Goal: Transaction & Acquisition: Purchase product/service

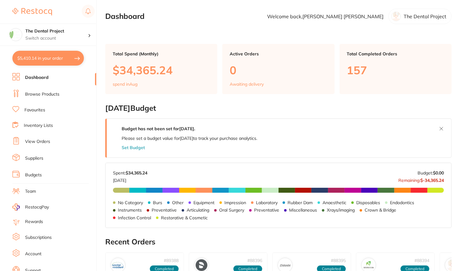
click at [35, 109] on link "Favourites" at bounding box center [34, 110] width 21 height 6
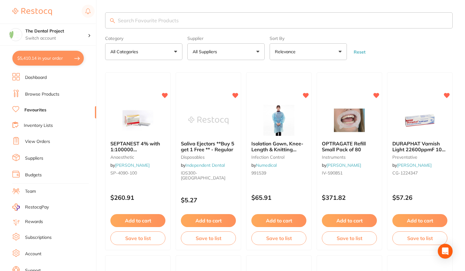
click at [134, 21] on input "search" at bounding box center [279, 20] width 348 height 16
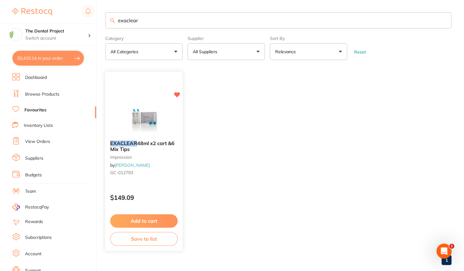
type input "exaclear"
click at [134, 224] on button "Add to cart" at bounding box center [143, 220] width 67 height 13
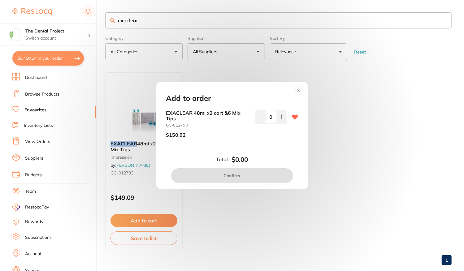
click at [286, 114] on div "EXACLEAR 48ml x2 cart &6 Mix Tips GC-012793 $150.92 0" at bounding box center [232, 126] width 132 height 33
click at [281, 115] on icon at bounding box center [281, 116] width 5 height 5
type input "1"
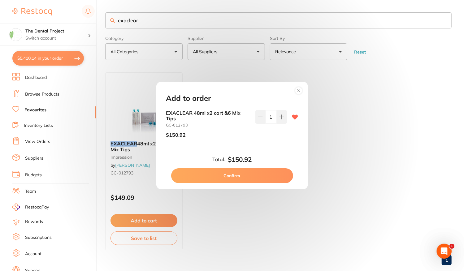
click at [244, 174] on button "Confirm" at bounding box center [232, 175] width 122 height 15
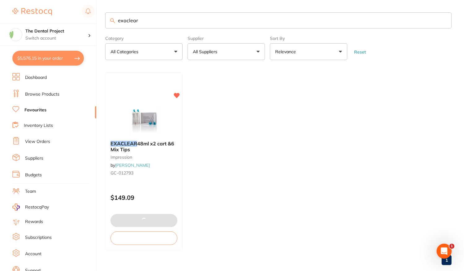
drag, startPoint x: 157, startPoint y: 23, endPoint x: 103, endPoint y: 17, distance: 54.2
click at [103, 17] on div "$5,576.15 The Dental Project Switch account The Dental Project $5,576.15 in you…" at bounding box center [232, 135] width 464 height 271
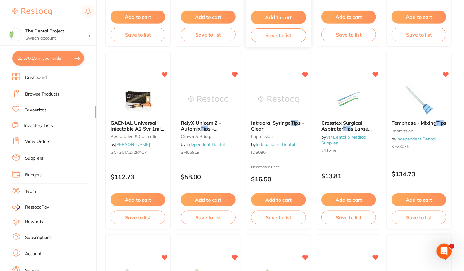
scroll to position [402, 0]
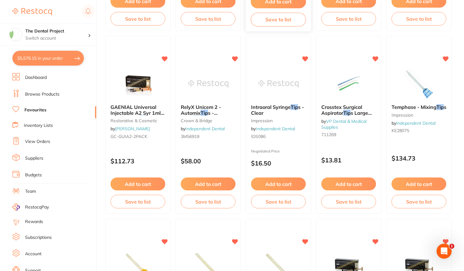
type input "tip"
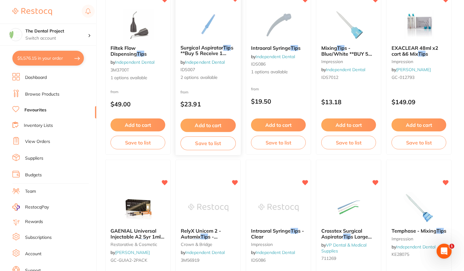
scroll to position [155, 0]
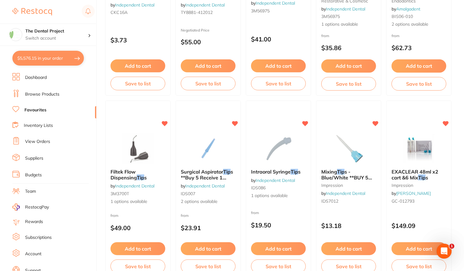
click at [41, 96] on link "Browse Products" at bounding box center [42, 94] width 34 height 6
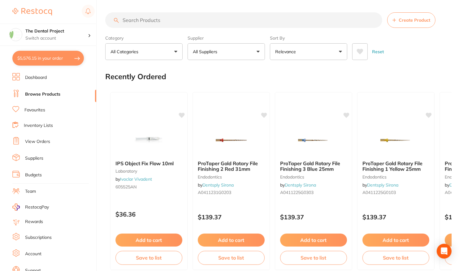
click at [142, 18] on input "search" at bounding box center [243, 19] width 277 height 15
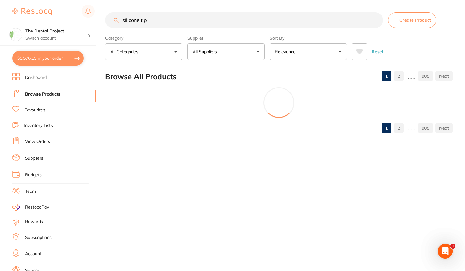
type input "silicone tip"
click at [257, 55] on button "All Suppliers" at bounding box center [225, 51] width 77 height 17
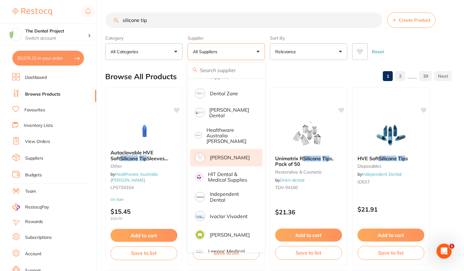
scroll to position [186, 0]
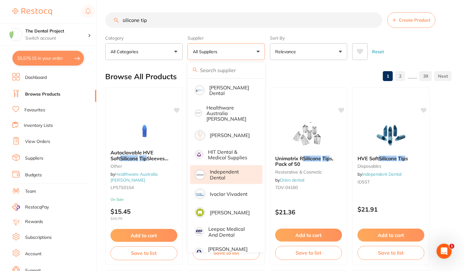
click at [230, 169] on p "Independent Dental" at bounding box center [232, 174] width 44 height 11
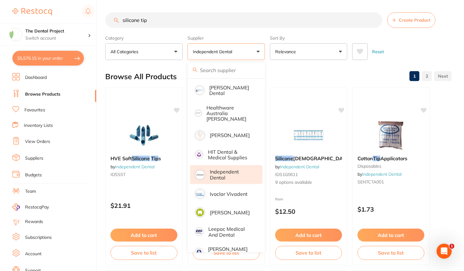
scroll to position [0, 0]
click at [353, 73] on div "Browse All Products 1 2" at bounding box center [278, 76] width 346 height 21
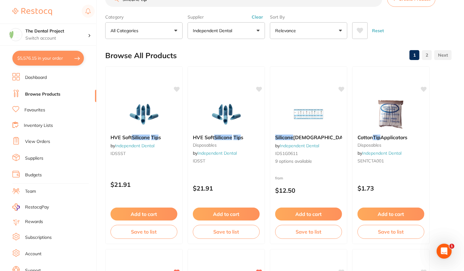
scroll to position [31, 0]
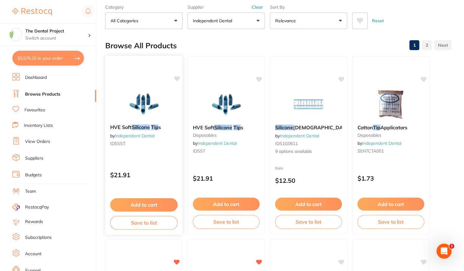
click at [178, 78] on icon at bounding box center [177, 78] width 6 height 5
click at [390, 164] on div "Cotton Tip Applicators disposables by Independent Dental SENTCTA001 $1.73 Add t…" at bounding box center [391, 145] width 78 height 180
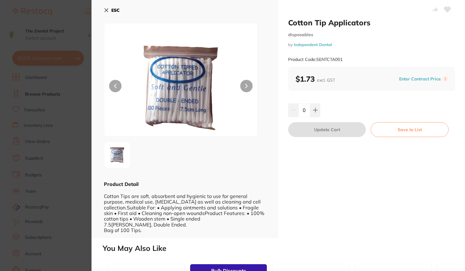
click at [113, 13] on button "ESC" at bounding box center [112, 10] width 16 height 11
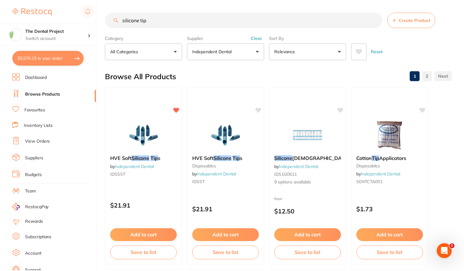
scroll to position [31, 0]
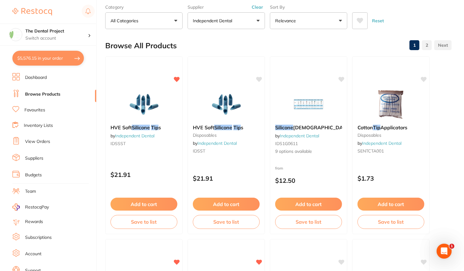
click at [36, 57] on button "$5,576.15 in your order" at bounding box center [47, 58] width 71 height 15
checkbox input "true"
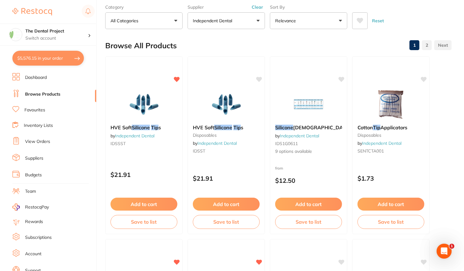
checkbox input "true"
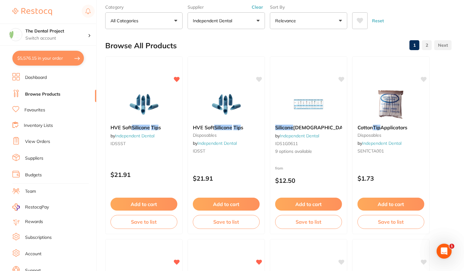
checkbox input "true"
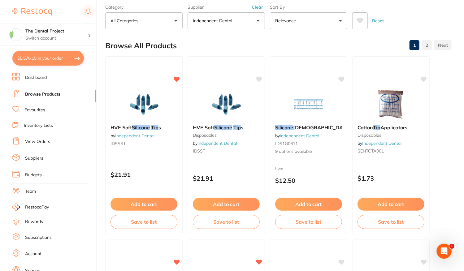
checkbox input "true"
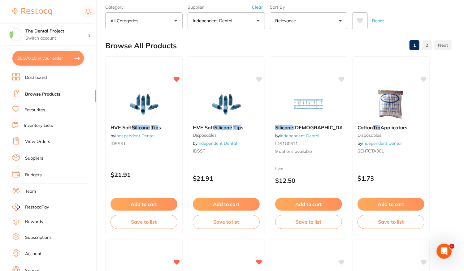
checkbox input "true"
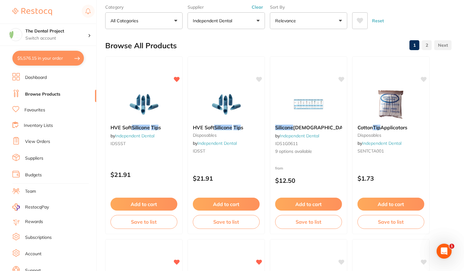
checkbox input "true"
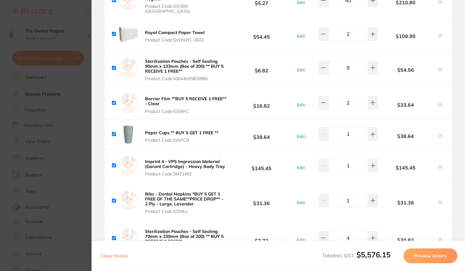
scroll to position [742, 0]
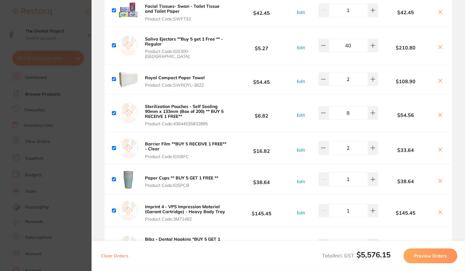
click at [76, 70] on section "Update RRP Set your pre negotiated price for this item. Item Agreed RRP (excl. …" at bounding box center [232, 135] width 465 height 271
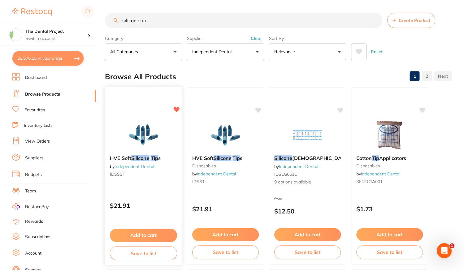
scroll to position [31, 0]
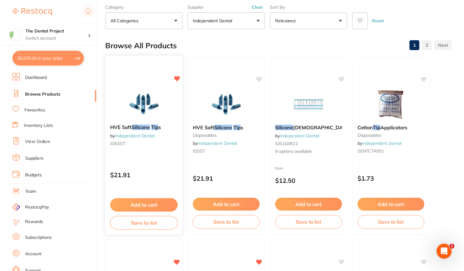
click at [147, 202] on button "Add to cart" at bounding box center [143, 204] width 67 height 13
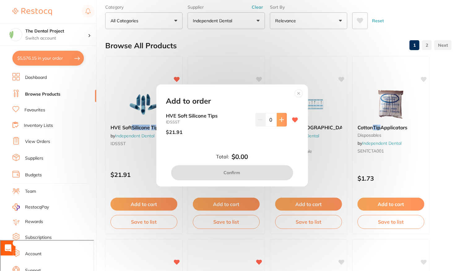
click at [279, 118] on icon at bounding box center [281, 119] width 5 height 5
type input "1"
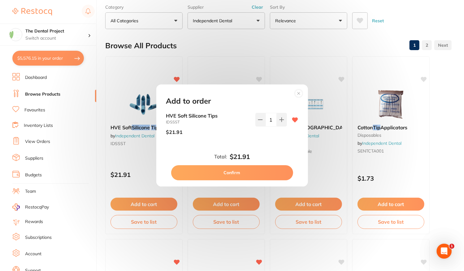
scroll to position [0, 0]
click at [238, 170] on button "Confirm" at bounding box center [232, 172] width 122 height 15
checkbox input "false"
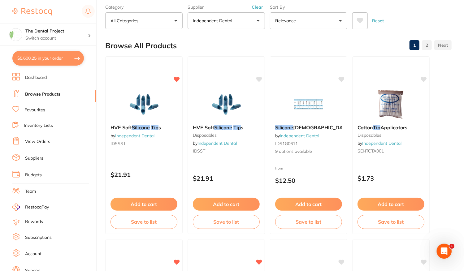
click at [41, 61] on button "$5,600.25 in your order" at bounding box center [47, 58] width 71 height 15
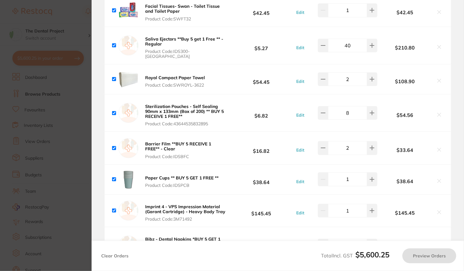
checkbox input "true"
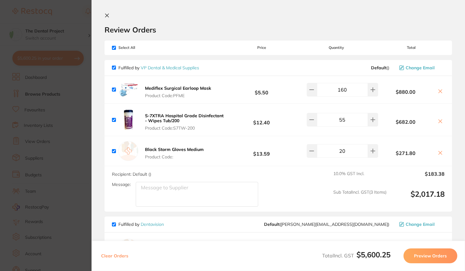
click at [109, 18] on button at bounding box center [108, 16] width 7 height 6
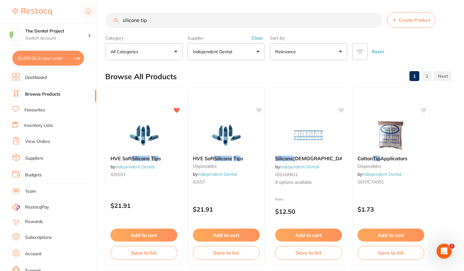
click at [32, 111] on link "Favourites" at bounding box center [34, 110] width 21 height 6
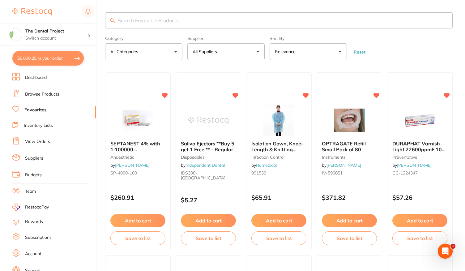
click at [142, 20] on input "search" at bounding box center [279, 20] width 348 height 16
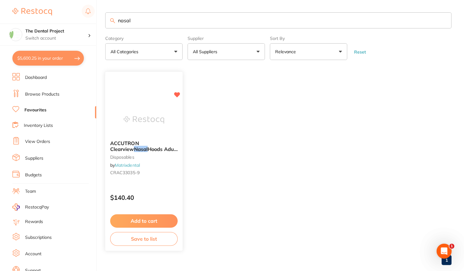
type input "nasal"
click at [144, 183] on div "ACCUTRON Clearview Nasal Hoods Adult Unscented Grey (12) disposables by Matrixd…" at bounding box center [144, 162] width 78 height 180
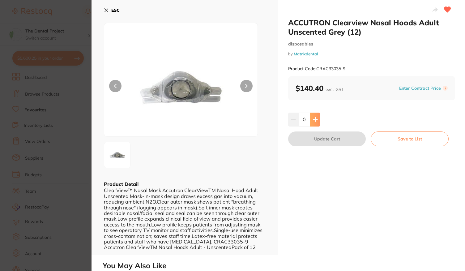
click at [317, 123] on button at bounding box center [315, 120] width 10 height 14
type input "1"
click at [323, 144] on button "Update Cart" at bounding box center [327, 138] width 78 height 15
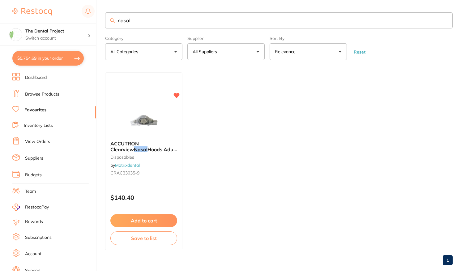
checkbox input "false"
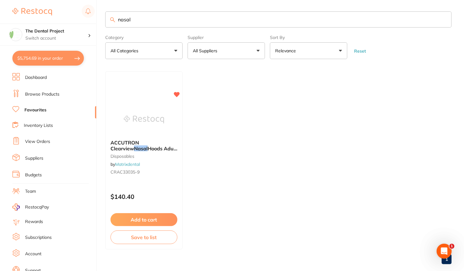
click at [39, 94] on link "Browse Products" at bounding box center [42, 94] width 34 height 6
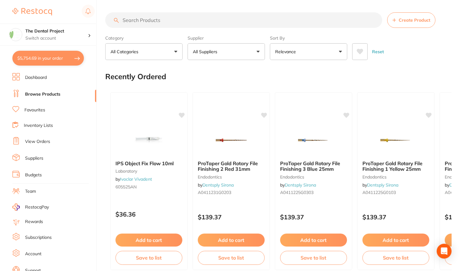
click at [147, 20] on input "search" at bounding box center [243, 19] width 277 height 15
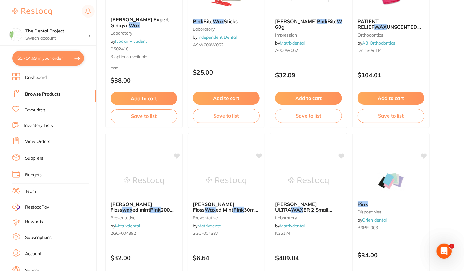
scroll to position [340, 0]
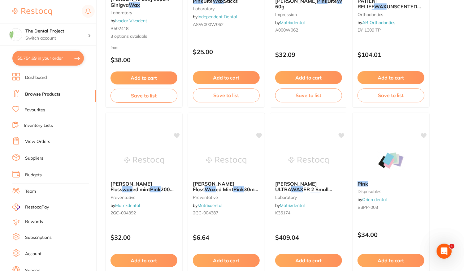
type input "pink wax"
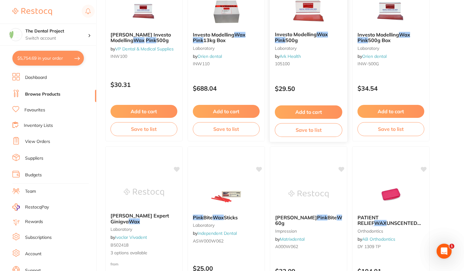
scroll to position [0, 0]
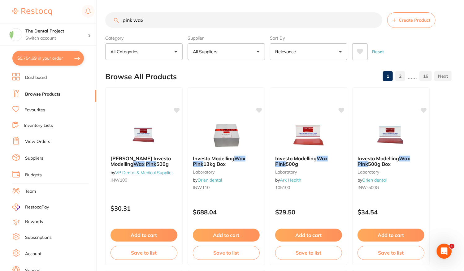
click at [257, 50] on button "All Suppliers" at bounding box center [225, 51] width 77 height 17
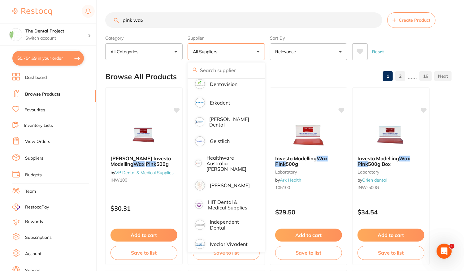
scroll to position [247, 0]
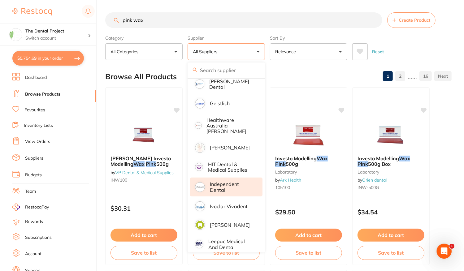
click at [223, 187] on li "Independent Dental" at bounding box center [226, 186] width 72 height 19
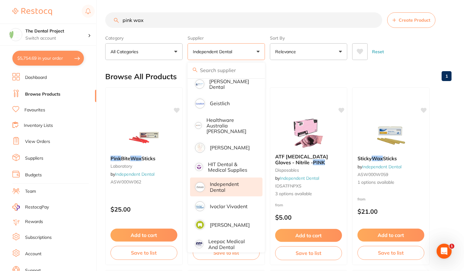
scroll to position [0, 0]
click at [378, 75] on div "Browse All Products 1" at bounding box center [278, 76] width 346 height 21
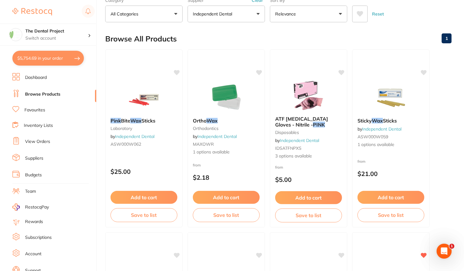
scroll to position [31, 0]
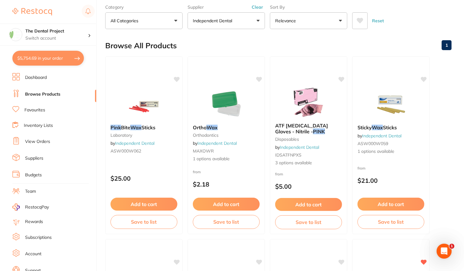
click at [45, 109] on link "Favourites" at bounding box center [34, 110] width 21 height 6
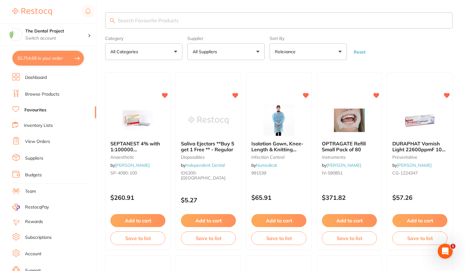
click at [126, 25] on input "search" at bounding box center [279, 20] width 348 height 16
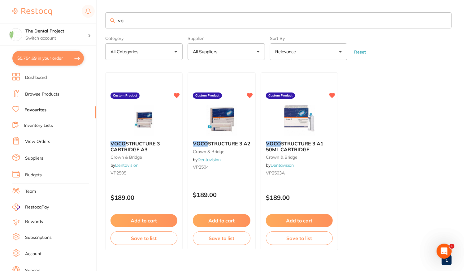
type input "v"
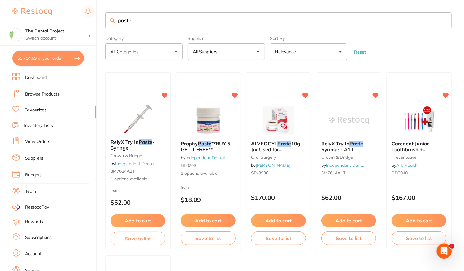
drag, startPoint x: 169, startPoint y: 21, endPoint x: 32, endPoint y: 7, distance: 137.3
click at [32, 7] on div "$5,754.69 The Dental Project Switch account The Dental Project $5,754.69 in you…" at bounding box center [232, 135] width 464 height 271
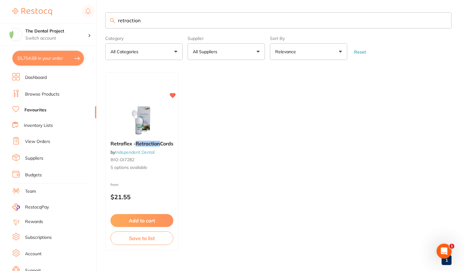
type input "retraction"
click at [48, 94] on link "Browse Products" at bounding box center [42, 94] width 34 height 6
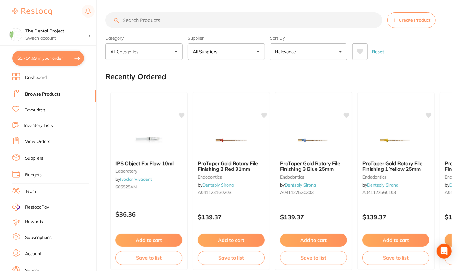
click at [135, 19] on input "search" at bounding box center [243, 19] width 277 height 15
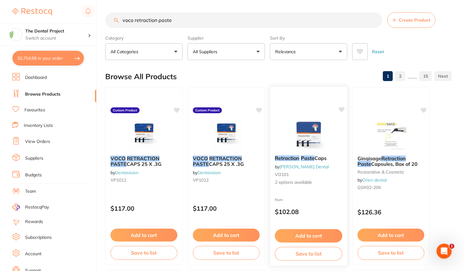
type input "voco retraction paste"
click at [323, 185] on span "2 options available" at bounding box center [308, 182] width 67 height 6
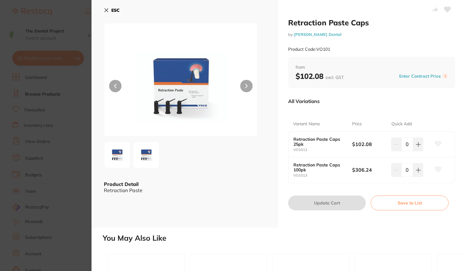
click at [115, 9] on b "ESC" at bounding box center [115, 10] width 8 height 6
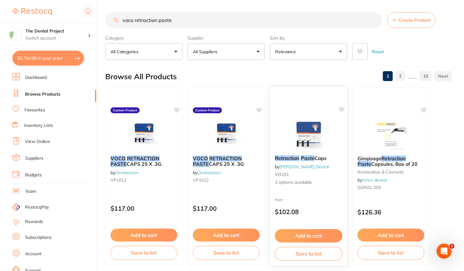
click at [321, 194] on div "Retraction Paste Caps by [PERSON_NAME] Dental VO101 2 options available from $1…" at bounding box center [308, 176] width 78 height 180
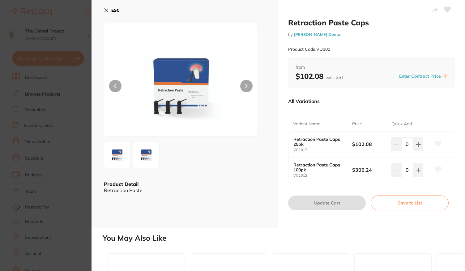
click at [110, 10] on button "ESC" at bounding box center [112, 10] width 16 height 11
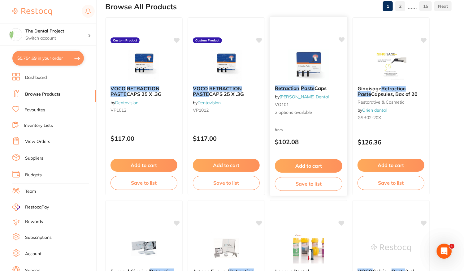
scroll to position [155, 0]
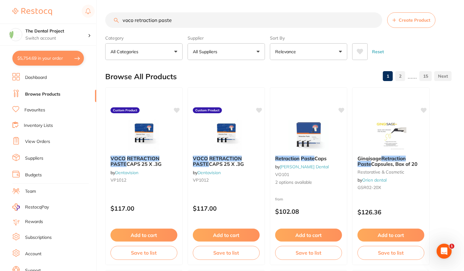
click at [198, 24] on input "voco retraction paste" at bounding box center [243, 19] width 277 height 15
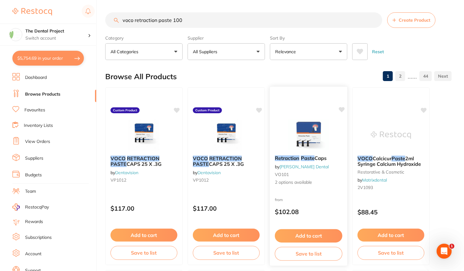
click at [324, 196] on div "Retraction Paste Caps by [PERSON_NAME] Dental VO101 2 options available from $1…" at bounding box center [308, 176] width 78 height 180
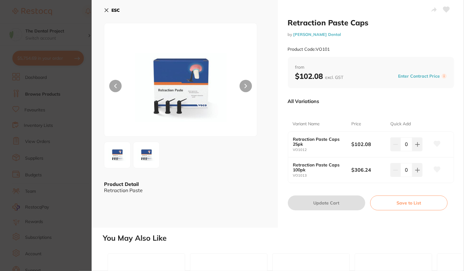
click at [437, 168] on icon at bounding box center [437, 170] width 6 height 6
click at [109, 10] on button "ESC" at bounding box center [112, 10] width 16 height 11
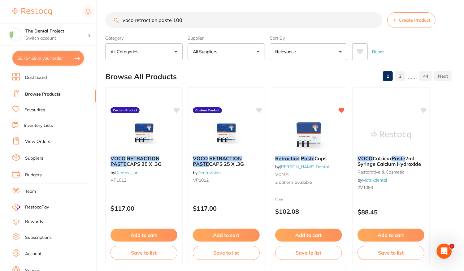
drag, startPoint x: 204, startPoint y: 9, endPoint x: 0, endPoint y: -11, distance: 205.3
click at [0, 0] on html "$5,754.69 The Dental Project Switch account The Dental Project $5,754.69 in you…" at bounding box center [232, 135] width 464 height 271
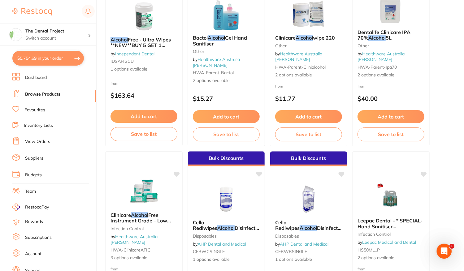
scroll to position [464, 0]
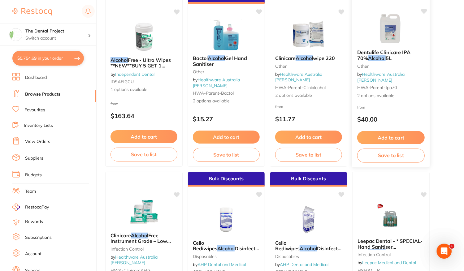
click at [422, 113] on div "from $40.00" at bounding box center [390, 115] width 77 height 22
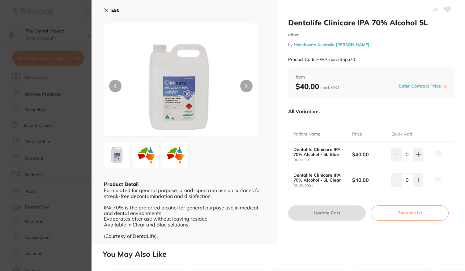
click at [117, 11] on b "ESC" at bounding box center [115, 10] width 8 height 6
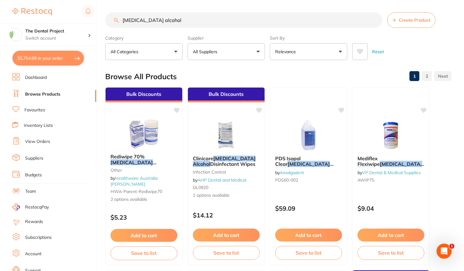
drag, startPoint x: 177, startPoint y: 15, endPoint x: 18, endPoint y: -1, distance: 160.0
click at [18, 0] on html "$5,754.69 The Dental Project Switch account The Dental Project $5,754.69 in you…" at bounding box center [232, 135] width 464 height 271
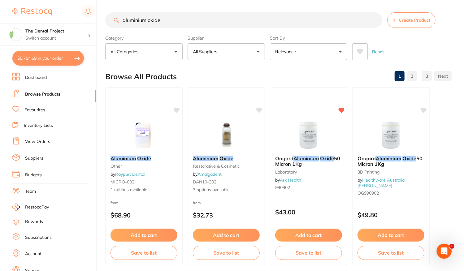
drag, startPoint x: 165, startPoint y: 22, endPoint x: 88, endPoint y: 23, distance: 77.3
click at [88, 23] on div "$5,754.69 The Dental Project Switch account The Dental Project $5,754.69 in you…" at bounding box center [232, 135] width 464 height 271
type input "theracal"
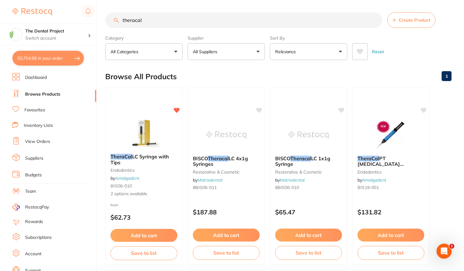
click at [375, 20] on input "theracal" at bounding box center [243, 19] width 277 height 15
click at [259, 53] on button "All Suppliers" at bounding box center [225, 51] width 77 height 17
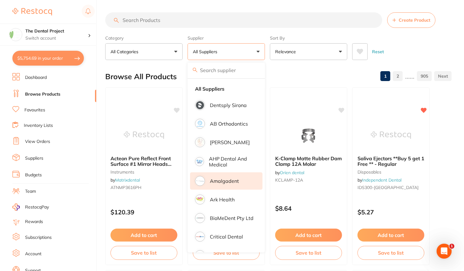
click at [222, 181] on p "Amalgadent" at bounding box center [224, 181] width 29 height 6
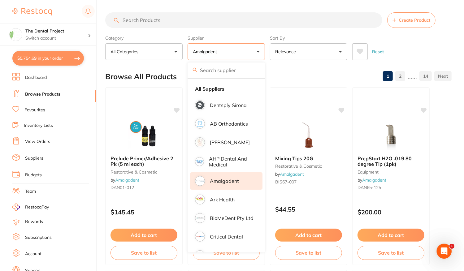
click at [293, 69] on div "Browse All Products 1 2 ...... 14" at bounding box center [278, 76] width 346 height 21
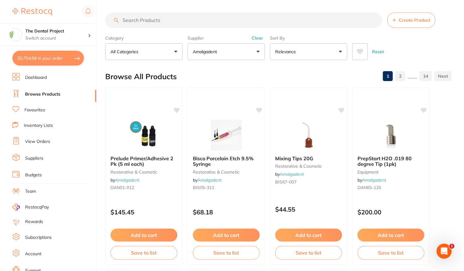
click at [134, 23] on input "search" at bounding box center [243, 19] width 277 height 15
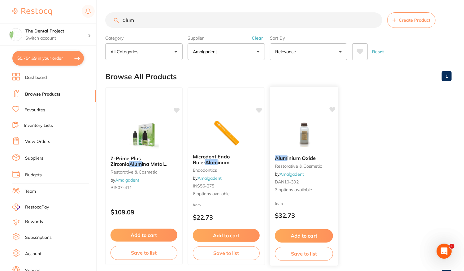
click at [312, 209] on div "from $32.73" at bounding box center [304, 211] width 68 height 22
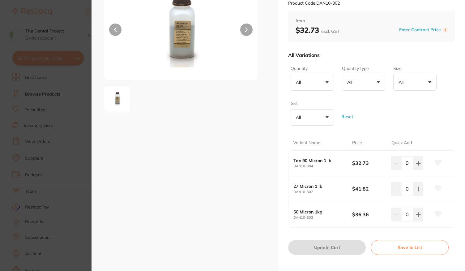
scroll to position [62, 0]
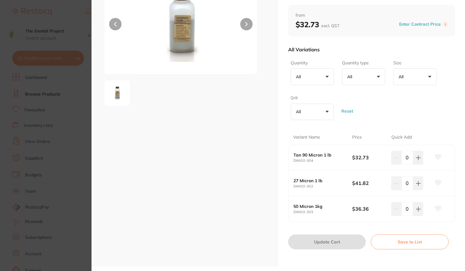
click at [441, 208] on button at bounding box center [437, 208] width 15 height 15
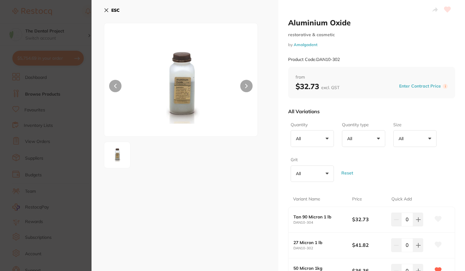
click at [116, 10] on b "ESC" at bounding box center [115, 10] width 8 height 6
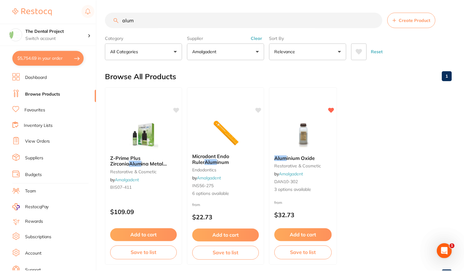
scroll to position [1, 0]
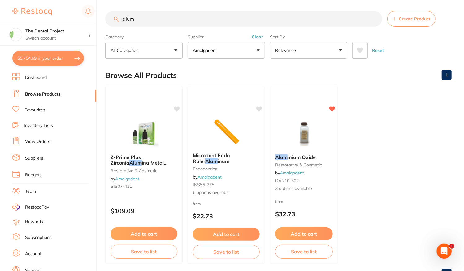
click at [167, 21] on input "alum" at bounding box center [243, 18] width 277 height 15
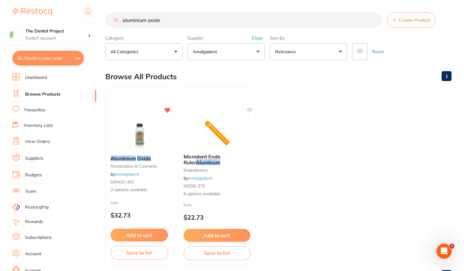
scroll to position [0, 0]
click at [259, 39] on button "Clear" at bounding box center [257, 38] width 15 height 6
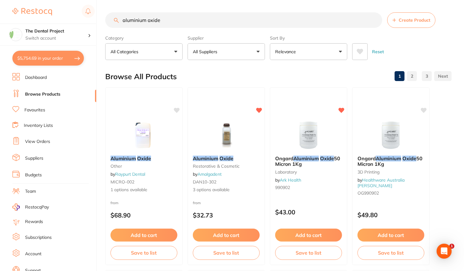
click at [256, 50] on button "All Suppliers" at bounding box center [225, 51] width 77 height 17
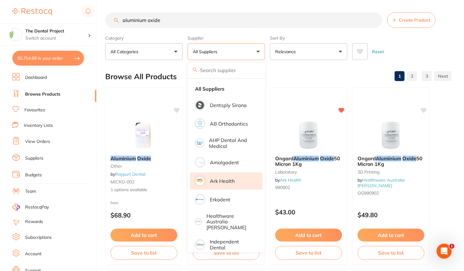
click at [226, 178] on p "Ark Health" at bounding box center [222, 181] width 25 height 6
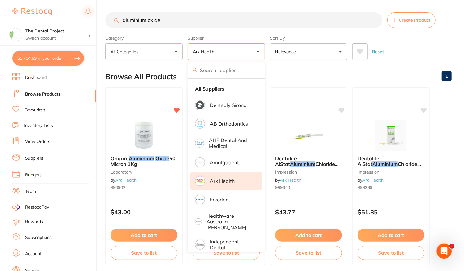
click at [294, 69] on div "Browse All Products 1" at bounding box center [278, 76] width 346 height 21
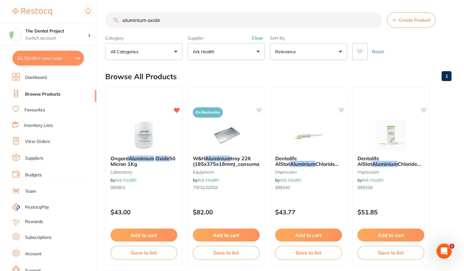
drag, startPoint x: 177, startPoint y: 24, endPoint x: 90, endPoint y: 20, distance: 87.3
click at [90, 20] on div "$5,754.69 The Dental Project Switch account The Dental Project $5,754.69 in you…" at bounding box center [232, 135] width 464 height 271
click at [263, 38] on button "Clear" at bounding box center [257, 38] width 15 height 6
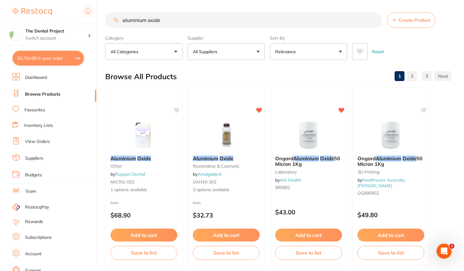
click at [183, 20] on input "aluminium oxide" at bounding box center [243, 19] width 277 height 15
drag, startPoint x: 113, startPoint y: 22, endPoint x: 100, endPoint y: 22, distance: 12.1
click at [100, 22] on div "$5,754.69 The Dental Project Switch account The Dental Project $5,754.69 in you…" at bounding box center [232, 135] width 464 height 271
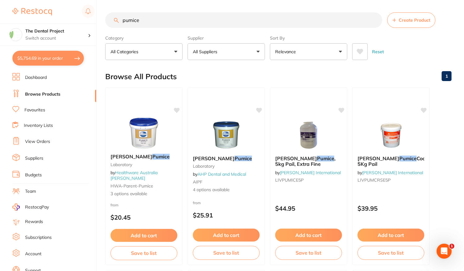
click at [250, 58] on button "All Suppliers" at bounding box center [225, 51] width 77 height 17
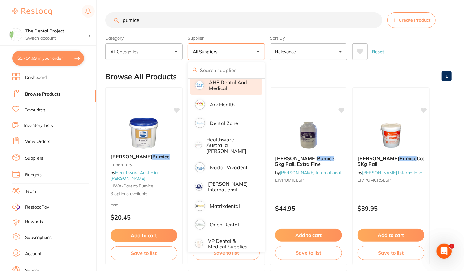
scroll to position [40, 0]
click at [295, 72] on div "Browse All Products 1" at bounding box center [278, 76] width 346 height 21
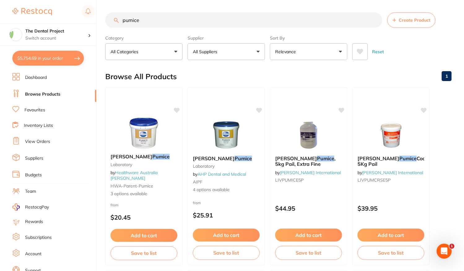
drag, startPoint x: 157, startPoint y: 20, endPoint x: 119, endPoint y: 24, distance: 38.5
click at [119, 24] on input "pumice" at bounding box center [243, 19] width 277 height 15
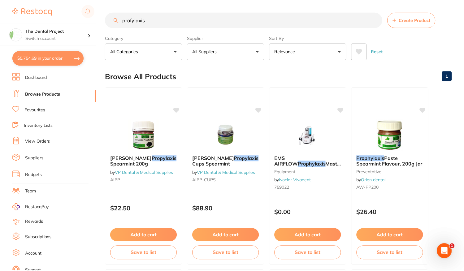
scroll to position [0, 0]
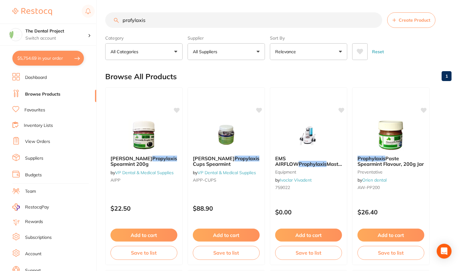
click at [132, 21] on input "profylaxis" at bounding box center [243, 19] width 277 height 15
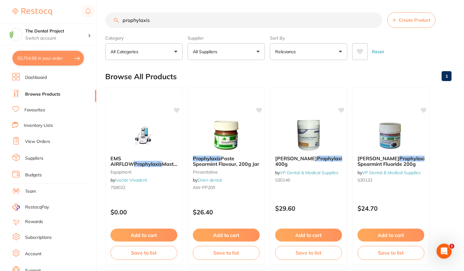
click at [257, 57] on button "All Suppliers" at bounding box center [225, 51] width 77 height 17
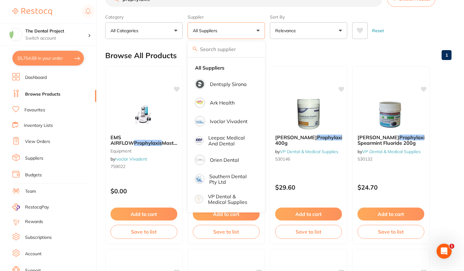
scroll to position [31, 0]
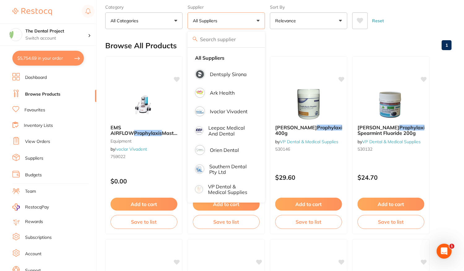
click at [253, 20] on button "All Suppliers" at bounding box center [225, 20] width 77 height 17
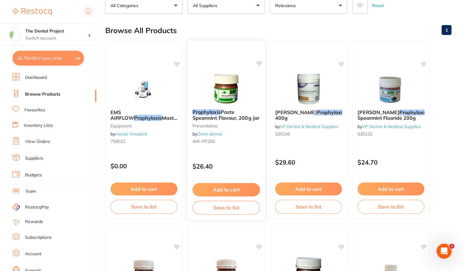
scroll to position [0, 0]
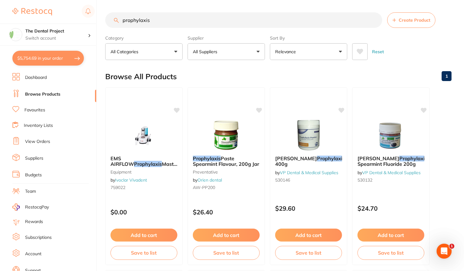
drag, startPoint x: 211, startPoint y: 25, endPoint x: 61, endPoint y: 21, distance: 150.0
click at [60, 20] on div "$5,754.69 The Dental Project Switch account The Dental Project $5,754.69 in you…" at bounding box center [232, 135] width 464 height 271
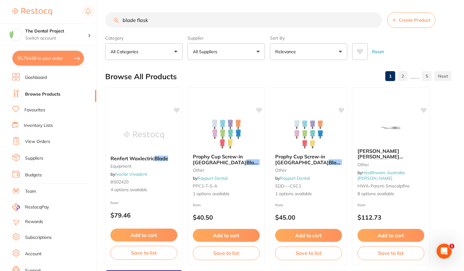
drag, startPoint x: 168, startPoint y: 19, endPoint x: 49, endPoint y: 15, distance: 119.4
click at [49, 15] on div "$5,754.69 The Dental Project Switch account The Dental Project $5,754.69 in you…" at bounding box center [232, 135] width 464 height 271
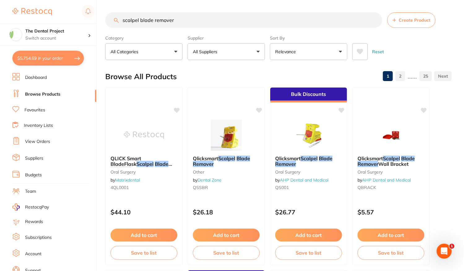
click at [251, 51] on button "All Suppliers" at bounding box center [225, 51] width 77 height 17
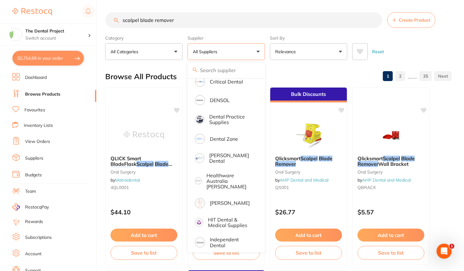
scroll to position [124, 0]
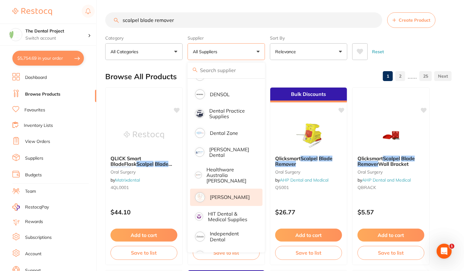
click at [220, 194] on p "[PERSON_NAME]" at bounding box center [230, 197] width 40 height 6
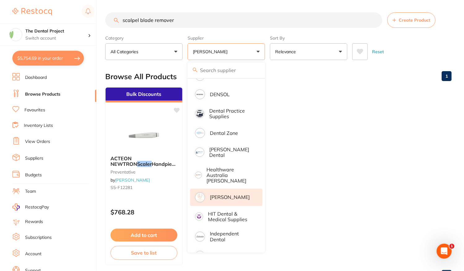
scroll to position [0, 0]
click at [288, 177] on ul "Bulk Discounts ACTEON NEWTRON Scaler Handpiece Autoclavable preventative by [PE…" at bounding box center [278, 176] width 346 height 178
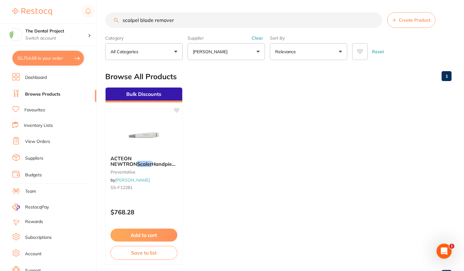
click at [251, 54] on button "[PERSON_NAME]" at bounding box center [225, 51] width 77 height 17
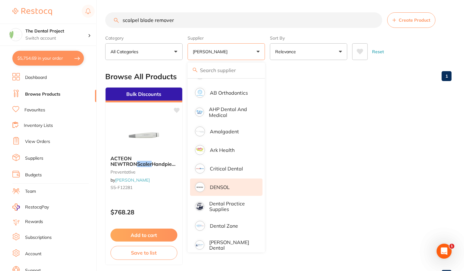
scroll to position [31, 0]
click at [243, 156] on li "Ark Health" at bounding box center [226, 149] width 72 height 17
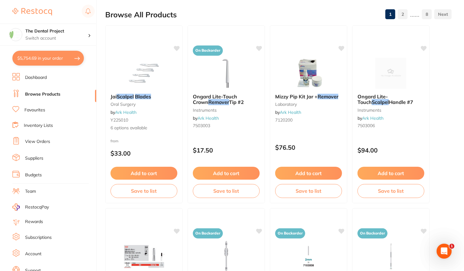
scroll to position [0, 0]
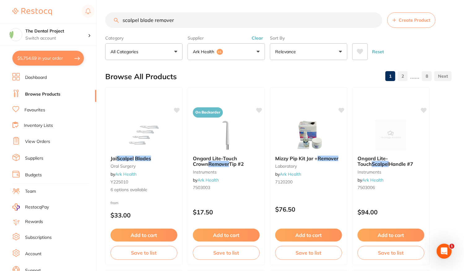
click at [256, 48] on button "Ark Health +1" at bounding box center [225, 51] width 77 height 17
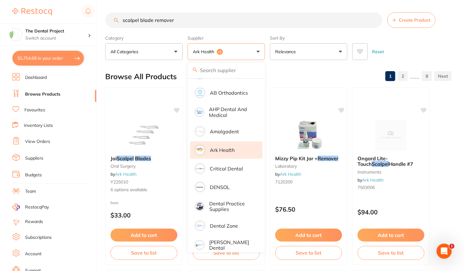
click at [230, 155] on li "Ark Health" at bounding box center [226, 149] width 72 height 17
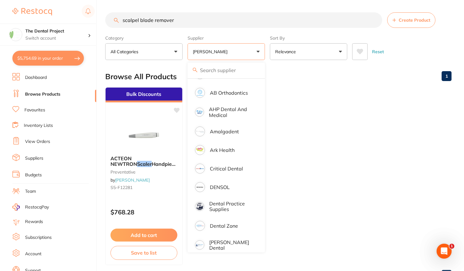
drag, startPoint x: 179, startPoint y: 22, endPoint x: 73, endPoint y: 13, distance: 105.8
click at [73, 13] on div "$5,754.69 The Dental Project Switch account The Dental Project $5,754.69 in you…" at bounding box center [232, 135] width 464 height 271
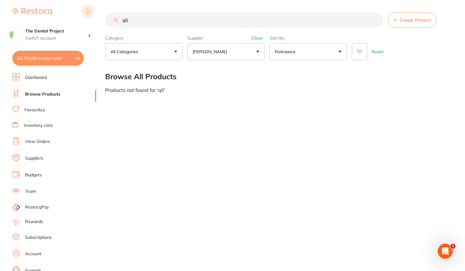
drag, startPoint x: 142, startPoint y: 19, endPoint x: 85, endPoint y: 16, distance: 57.6
click at [85, 16] on div "$5,754.69 The Dental Project Switch account The Dental Project $5,754.69 in you…" at bounding box center [232, 135] width 465 height 271
drag, startPoint x: 159, startPoint y: 21, endPoint x: 0, endPoint y: 7, distance: 159.2
click at [0, 7] on div "$5,754.69 The Dental Project Switch account The Dental Project $5,754.69 in you…" at bounding box center [232, 135] width 465 height 271
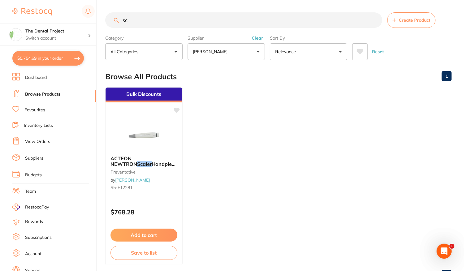
type input "s"
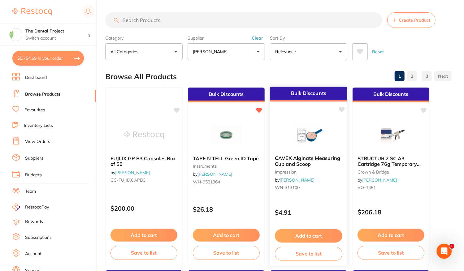
click at [344, 109] on icon at bounding box center [342, 109] width 6 height 5
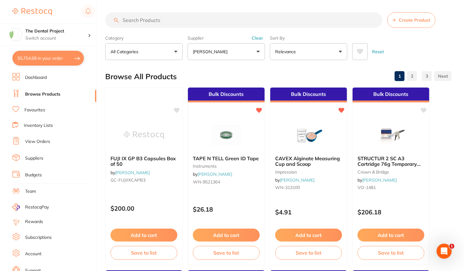
click at [255, 39] on button "Clear" at bounding box center [257, 38] width 15 height 6
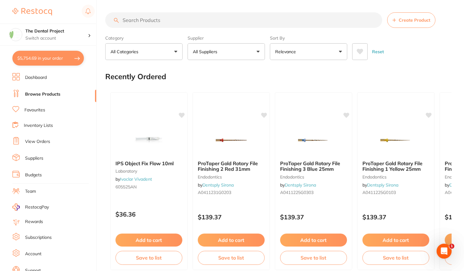
click at [161, 22] on input "search" at bounding box center [243, 19] width 277 height 15
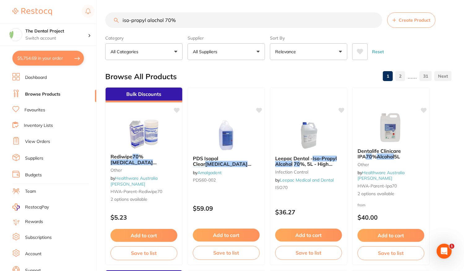
click at [155, 21] on input "iso-propyl alochol 70%" at bounding box center [243, 19] width 277 height 15
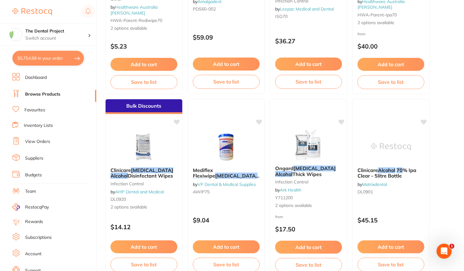
scroll to position [31, 0]
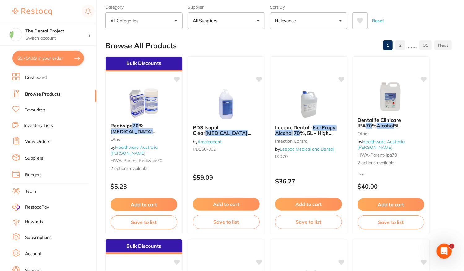
type input "iso-propyl alcohol 70%"
click at [394, 174] on div "from $40.00" at bounding box center [390, 182] width 77 height 22
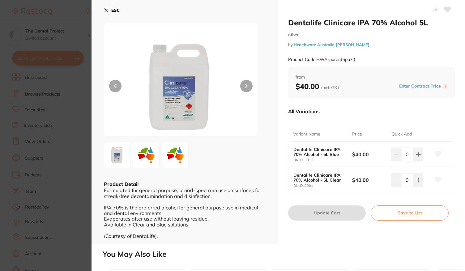
click at [116, 11] on b "ESC" at bounding box center [115, 10] width 8 height 6
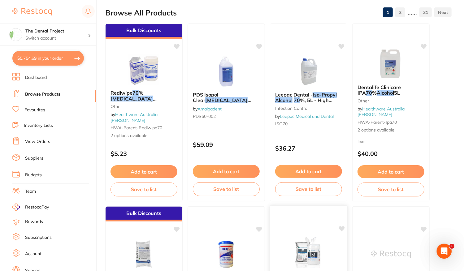
scroll to position [62, 0]
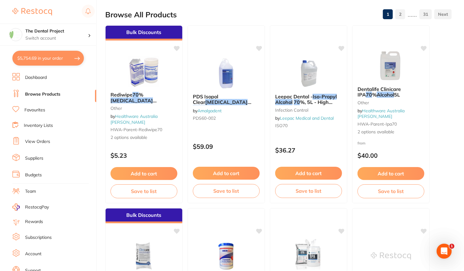
click at [35, 107] on link "Favourites" at bounding box center [34, 110] width 21 height 6
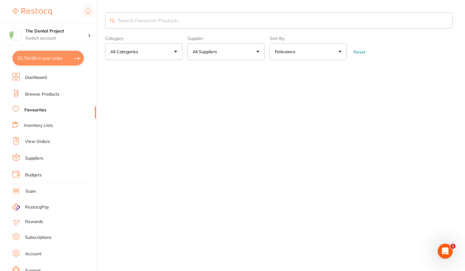
click at [182, 21] on input "search" at bounding box center [279, 20] width 348 height 16
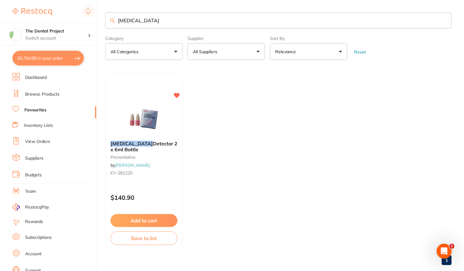
type input "[MEDICAL_DATA]"
click at [53, 92] on link "Browse Products" at bounding box center [42, 94] width 34 height 6
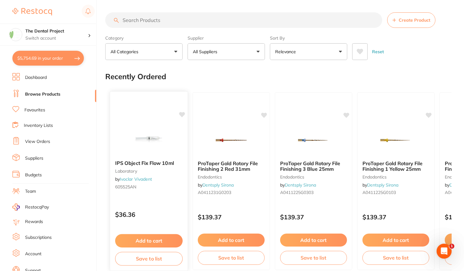
click at [181, 113] on icon at bounding box center [182, 114] width 6 height 5
click at [152, 21] on input "search" at bounding box center [243, 19] width 277 height 15
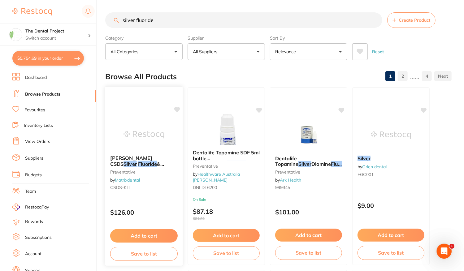
type input "silver fluoride"
click at [176, 210] on p "$126.00" at bounding box center [143, 212] width 67 height 7
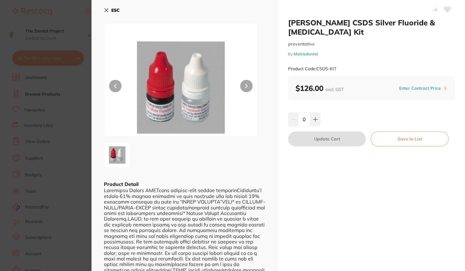
click at [114, 10] on b "ESC" at bounding box center [115, 10] width 8 height 6
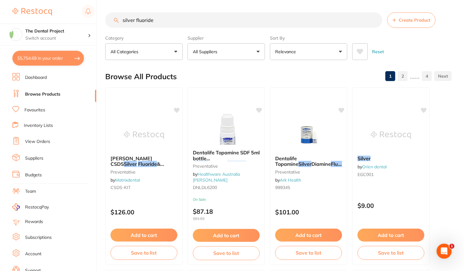
drag, startPoint x: 168, startPoint y: 21, endPoint x: 77, endPoint y: 15, distance: 90.9
click at [77, 15] on div "$5,754.69 The Dental Project Switch account The Dental Project $5,754.69 in you…" at bounding box center [232, 135] width 464 height 271
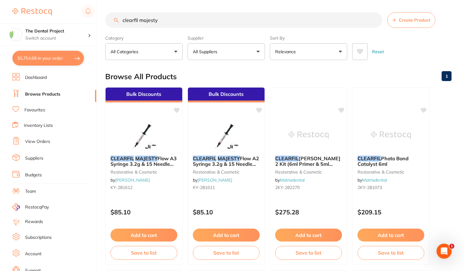
drag, startPoint x: 168, startPoint y: 21, endPoint x: 72, endPoint y: 13, distance: 95.6
click at [73, 13] on div "$5,754.69 The Dental Project Switch account The Dental Project $5,754.69 in you…" at bounding box center [232, 135] width 464 height 271
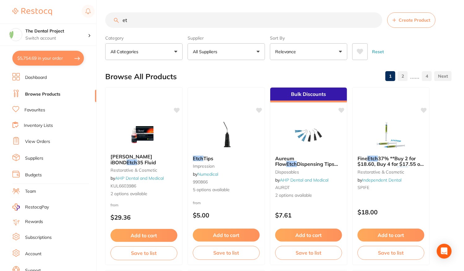
type input "e"
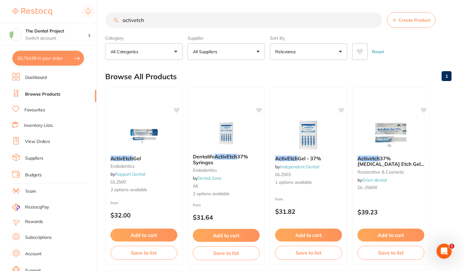
drag, startPoint x: 161, startPoint y: 21, endPoint x: 74, endPoint y: 13, distance: 86.9
click at [74, 13] on div "$5,754.69 The Dental Project Switch account The Dental Project $5,754.69 in you…" at bounding box center [232, 135] width 464 height 271
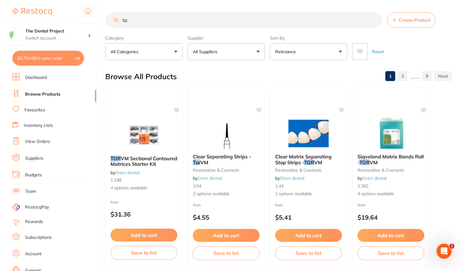
type input "t"
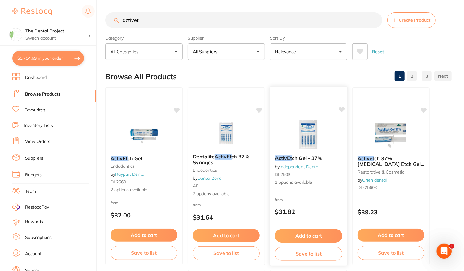
type input "activet"
click at [340, 107] on icon at bounding box center [342, 109] width 6 height 5
click at [321, 191] on div "ActivEt ch Gel - 37% by Independent Dental DL2503 1 options available from $31.…" at bounding box center [308, 176] width 78 height 180
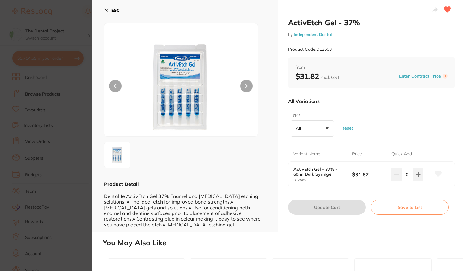
click at [449, 10] on icon at bounding box center [447, 10] width 6 height 6
click at [108, 9] on icon at bounding box center [106, 10] width 5 height 5
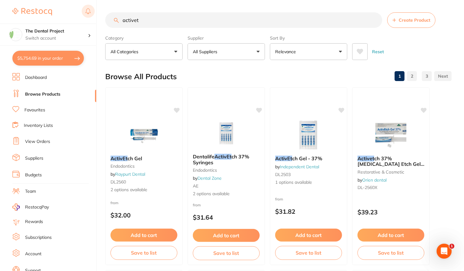
drag, startPoint x: 152, startPoint y: 18, endPoint x: 88, endPoint y: 17, distance: 63.7
click at [88, 17] on div "$5,754.69 The Dental Project Switch account The Dental Project $5,754.69 in you…" at bounding box center [232, 135] width 464 height 271
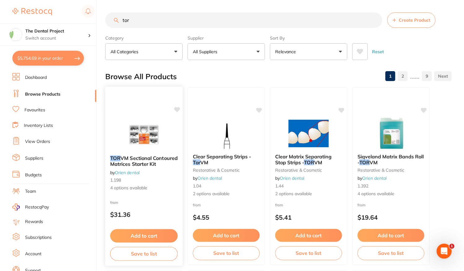
click at [165, 194] on div "TOR VM Sectional Contoured Matrices Starter Kit by Orien dental 1.198 4 options…" at bounding box center [143, 173] width 77 height 46
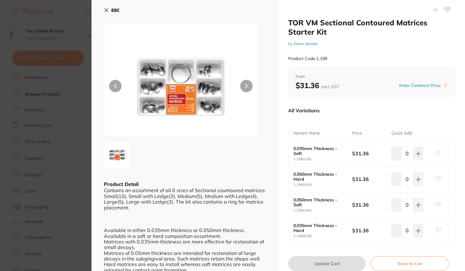
click at [119, 8] on b "ESC" at bounding box center [115, 10] width 8 height 6
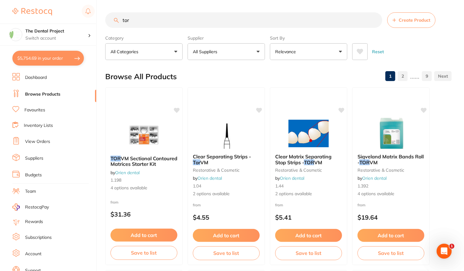
click at [150, 19] on input "tor" at bounding box center [243, 19] width 277 height 15
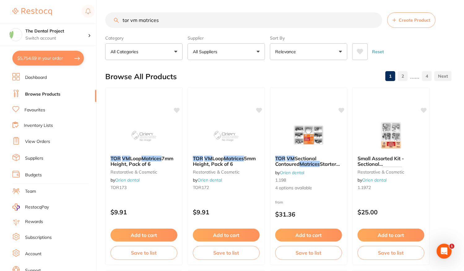
drag, startPoint x: 164, startPoint y: 22, endPoint x: 116, endPoint y: 18, distance: 48.1
click at [116, 18] on input "tor vm matrices" at bounding box center [243, 19] width 277 height 15
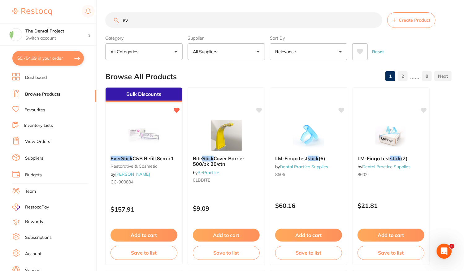
type input "e"
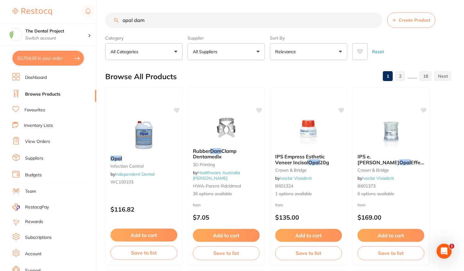
drag, startPoint x: 157, startPoint y: 19, endPoint x: 44, endPoint y: 11, distance: 114.1
click at [44, 11] on div "$5,754.69 The Dental Project Switch account The Dental Project $5,754.69 in you…" at bounding box center [232, 135] width 464 height 271
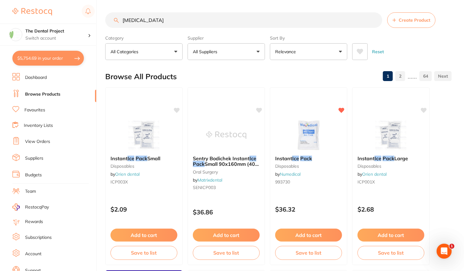
drag, startPoint x: 152, startPoint y: 19, endPoint x: 53, endPoint y: 17, distance: 98.3
click at [53, 17] on div "$5,754.69 The Dental Project Switch account The Dental Project $5,754.69 in you…" at bounding box center [232, 135] width 464 height 271
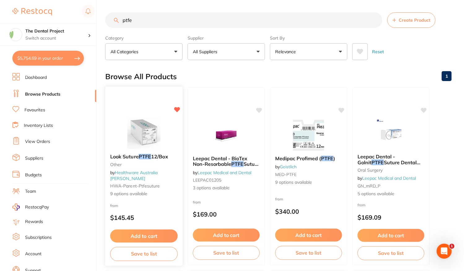
click at [158, 191] on span "9 options available" at bounding box center [143, 194] width 67 height 6
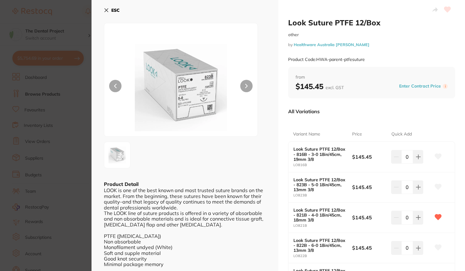
click at [438, 154] on icon at bounding box center [438, 156] width 6 height 6
click at [436, 217] on icon at bounding box center [438, 217] width 6 height 6
click at [113, 8] on b "ESC" at bounding box center [115, 10] width 8 height 6
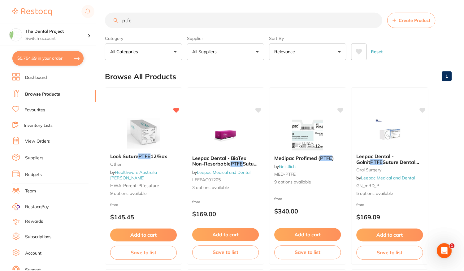
scroll to position [1, 0]
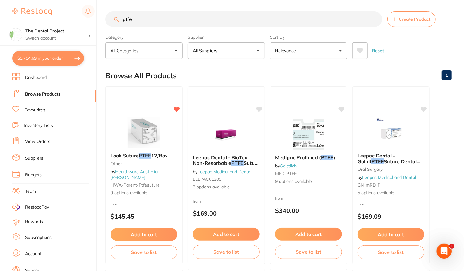
drag, startPoint x: 146, startPoint y: 19, endPoint x: 111, endPoint y: 13, distance: 35.3
click at [111, 13] on input "ptfe" at bounding box center [243, 18] width 277 height 15
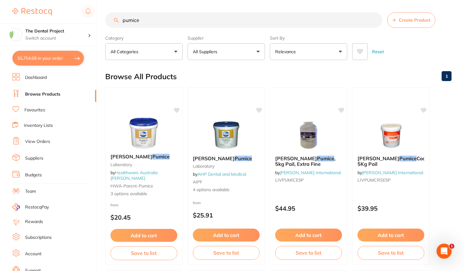
scroll to position [0, 0]
type input "pumice"
click at [261, 53] on button "All Suppliers" at bounding box center [225, 51] width 77 height 17
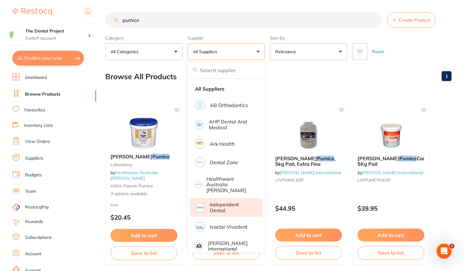
click at [233, 202] on p "Independent Dental" at bounding box center [232, 207] width 44 height 11
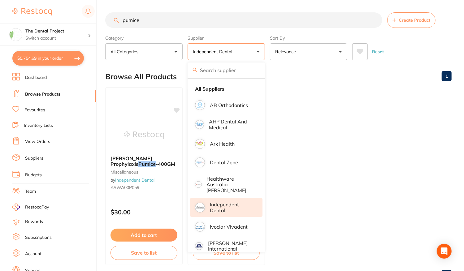
click at [361, 145] on ul "Ainsworth Prophylaxis Pumice -400GM miscellaneous by Independent Dental ASWA00P…" at bounding box center [278, 176] width 346 height 178
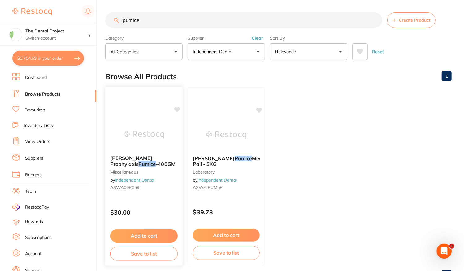
click at [178, 108] on icon at bounding box center [177, 109] width 6 height 5
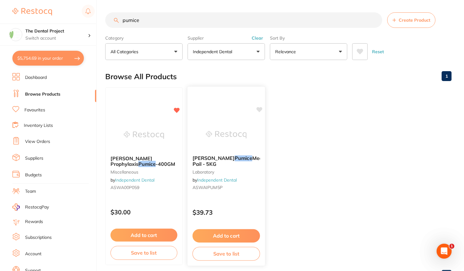
click at [258, 109] on icon at bounding box center [259, 109] width 6 height 5
